Goal: Information Seeking & Learning: Learn about a topic

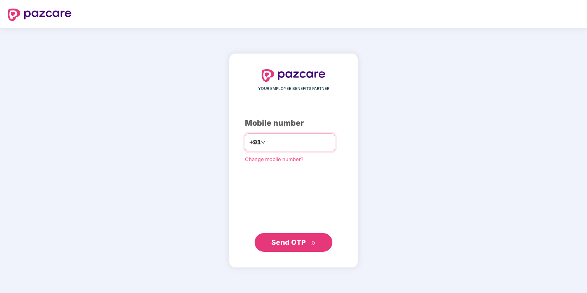
click at [278, 144] on input "number" at bounding box center [299, 142] width 64 height 12
type input "**********"
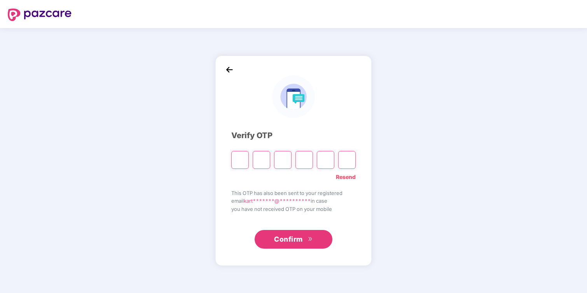
type input "*"
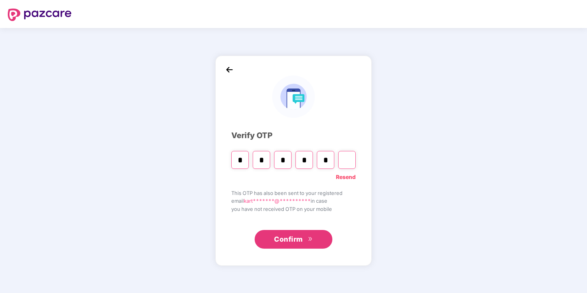
type input "*"
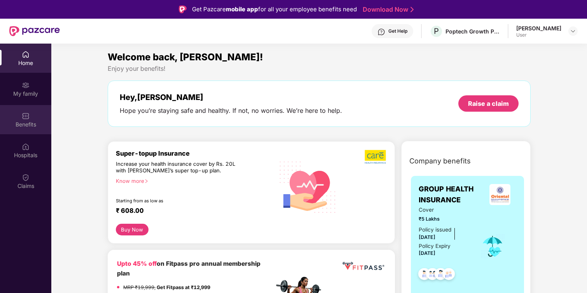
click at [36, 130] on div "Benefits" at bounding box center [25, 119] width 51 height 29
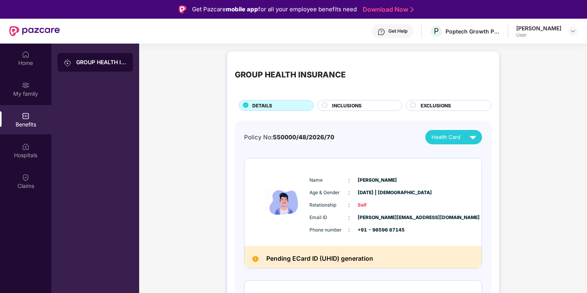
click at [350, 102] on span "INCLUSIONS" at bounding box center [347, 105] width 30 height 7
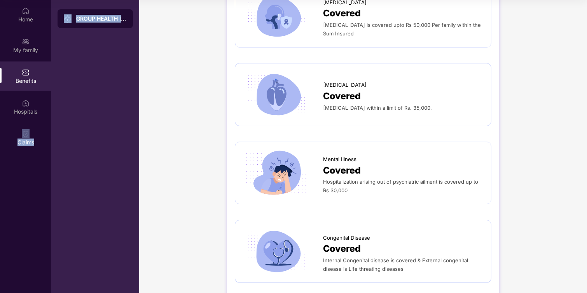
scroll to position [1267, 0]
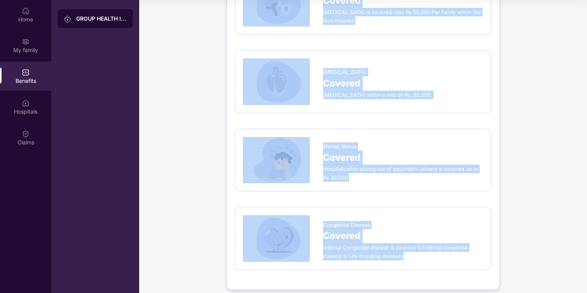
drag, startPoint x: 234, startPoint y: 103, endPoint x: 426, endPoint y: 261, distance: 248.6
copy div "Lor Ipsumdo ₹4,60,432 Sitametc, adipis, eli 0 seddoeius temporin ,Utlabo Etdolo…"
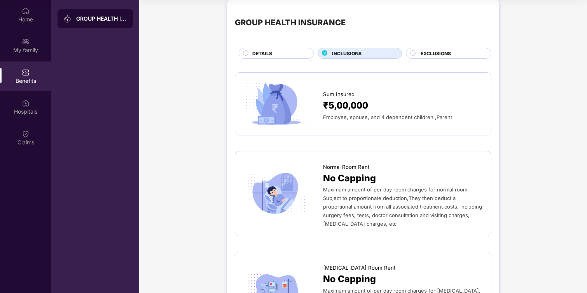
scroll to position [0, 0]
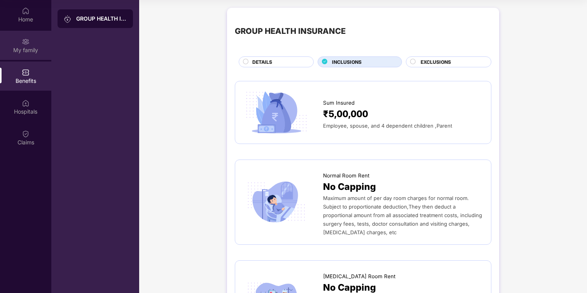
click at [36, 57] on div "My family" at bounding box center [25, 45] width 51 height 29
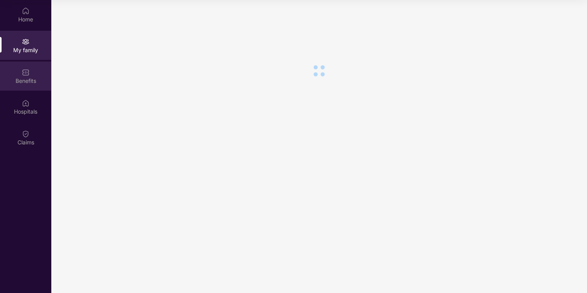
click at [32, 79] on div "Benefits" at bounding box center [25, 81] width 51 height 8
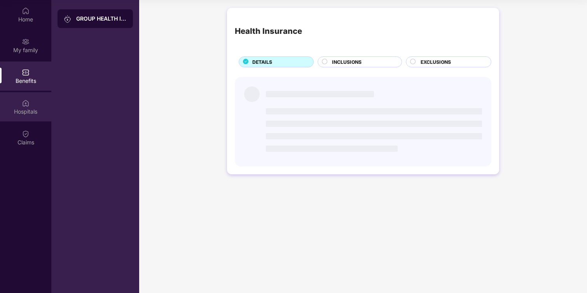
click at [32, 104] on div "Hospitals" at bounding box center [25, 106] width 51 height 29
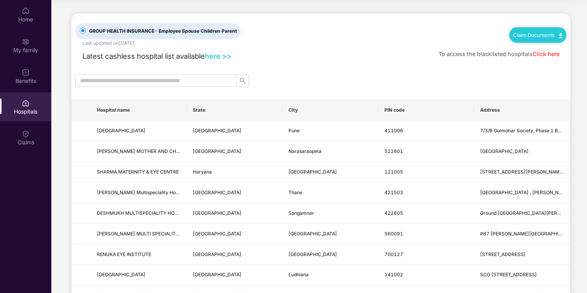
click at [229, 56] on link "here >>" at bounding box center [218, 56] width 27 height 9
click at [190, 34] on span "GROUP HEALTH INSURANCE - Employee Spouse Children Parent" at bounding box center [163, 31] width 154 height 7
click at [214, 53] on link "here >>" at bounding box center [218, 56] width 27 height 9
click at [550, 30] on div "Claim Documents" at bounding box center [537, 35] width 57 height 16
click at [520, 34] on link "Claim Documents" at bounding box center [537, 35] width 49 height 6
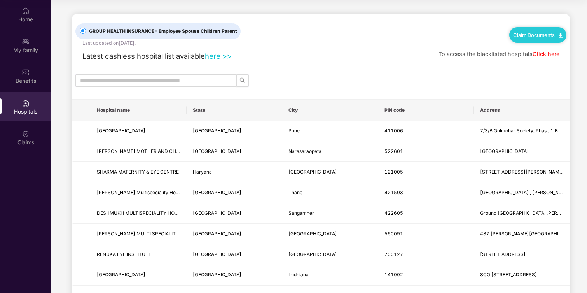
click at [436, 75] on div at bounding box center [320, 80] width 498 height 12
click at [35, 77] on div "Benefits" at bounding box center [25, 81] width 51 height 8
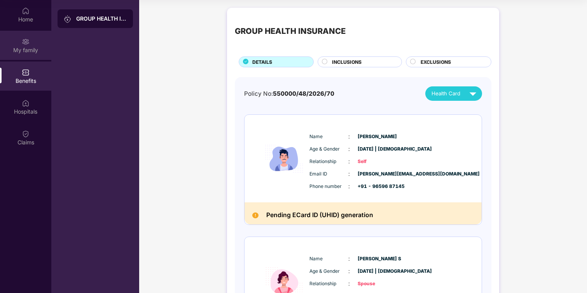
click at [29, 53] on div "My family" at bounding box center [25, 50] width 51 height 8
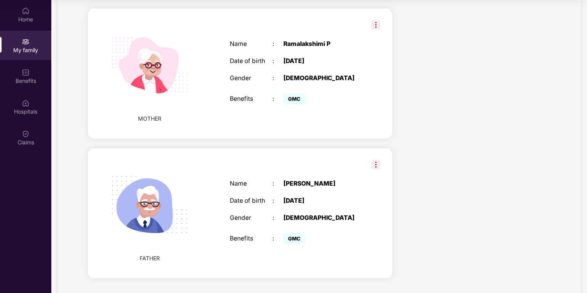
scroll to position [586, 0]
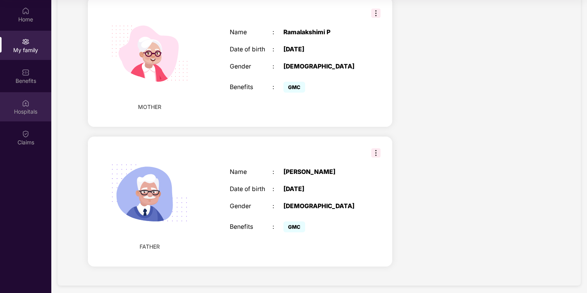
click at [33, 108] on div "Hospitals" at bounding box center [25, 112] width 51 height 8
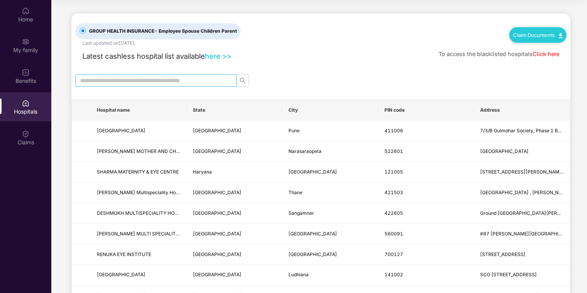
click at [181, 80] on input "text" at bounding box center [153, 80] width 146 height 9
